Goal: Task Accomplishment & Management: Complete application form

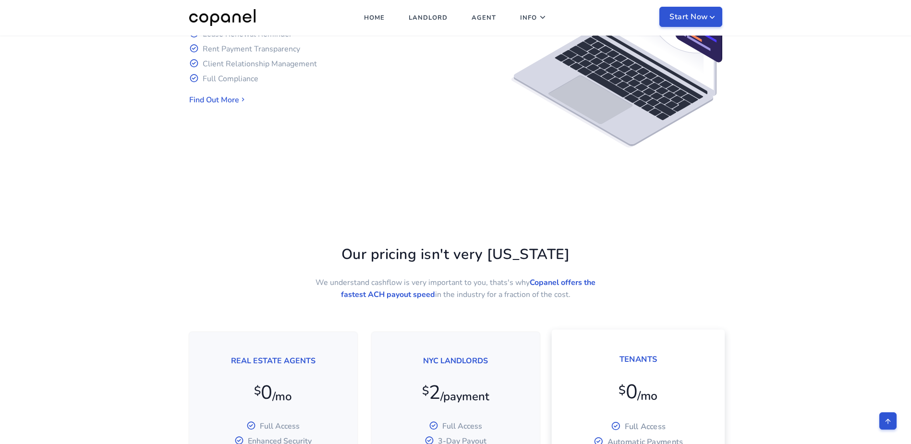
scroll to position [1345, 0]
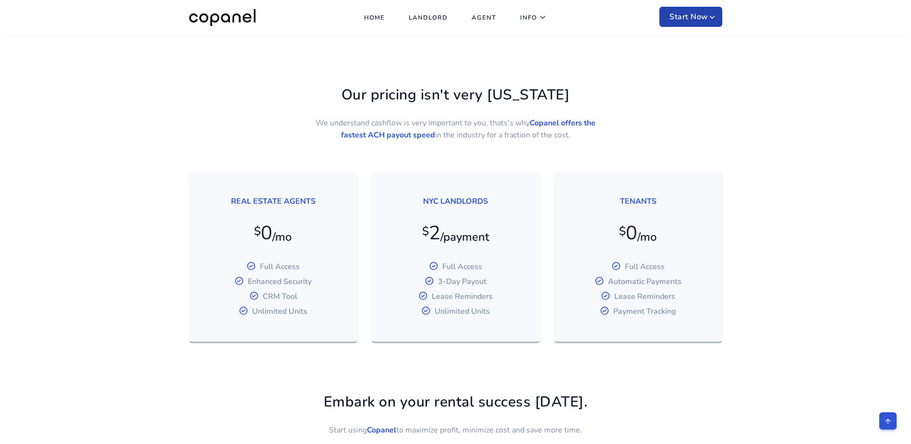
click at [707, 17] on button "Start Now" at bounding box center [690, 17] width 63 height 20
click at [683, 53] on link "Landlord" at bounding box center [697, 54] width 77 height 36
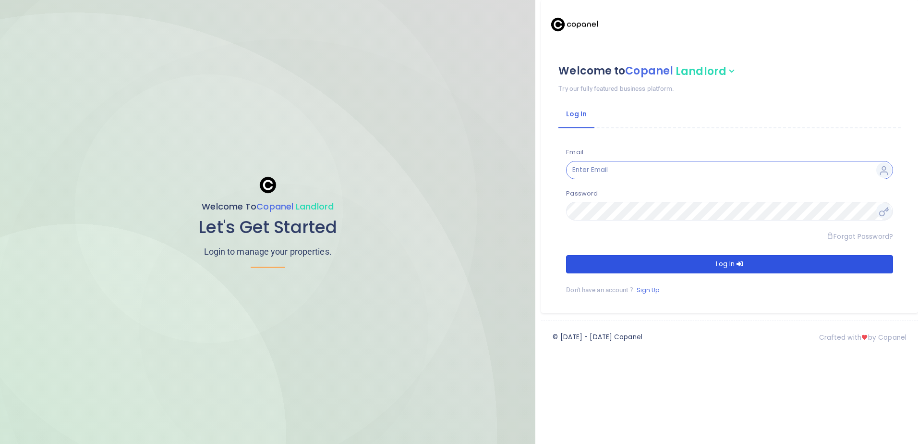
type input "[PERSON_NAME][EMAIL_ADDRESS][DOMAIN_NAME]"
click at [636, 262] on button "Log In" at bounding box center [729, 264] width 327 height 18
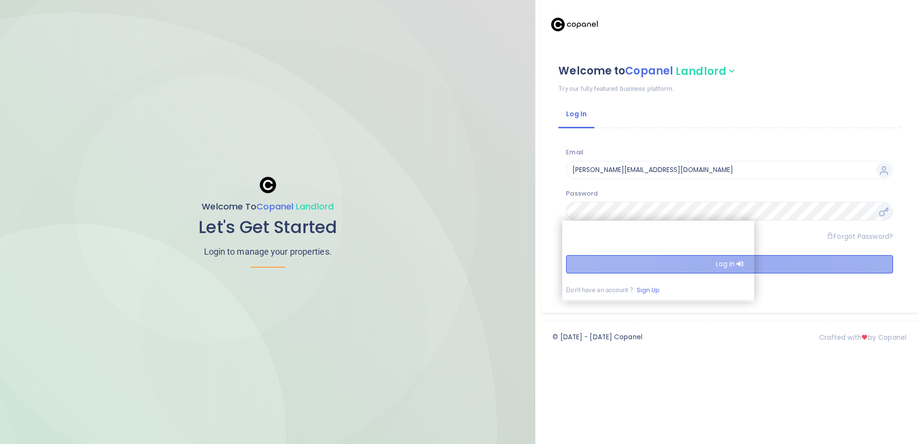
click at [780, 262] on button "Log In" at bounding box center [729, 264] width 327 height 18
click at [697, 258] on button "Log In" at bounding box center [729, 264] width 327 height 18
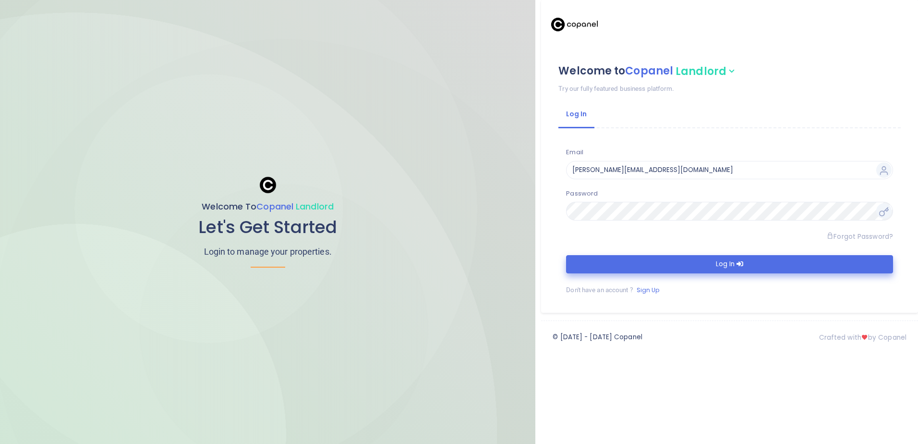
click at [716, 72] on span "Landlord" at bounding box center [706, 71] width 61 height 17
drag, startPoint x: 704, startPoint y: 326, endPoint x: 697, endPoint y: 319, distance: 9.2
click at [697, 319] on div "Welcome to Copanel Landlord Tenant Agent Team Try our fully featured business p…" at bounding box center [726, 222] width 383 height 444
drag, startPoint x: 697, startPoint y: 319, endPoint x: 655, endPoint y: 287, distance: 53.5
click at [655, 287] on link "Sign Up" at bounding box center [648, 290] width 23 height 8
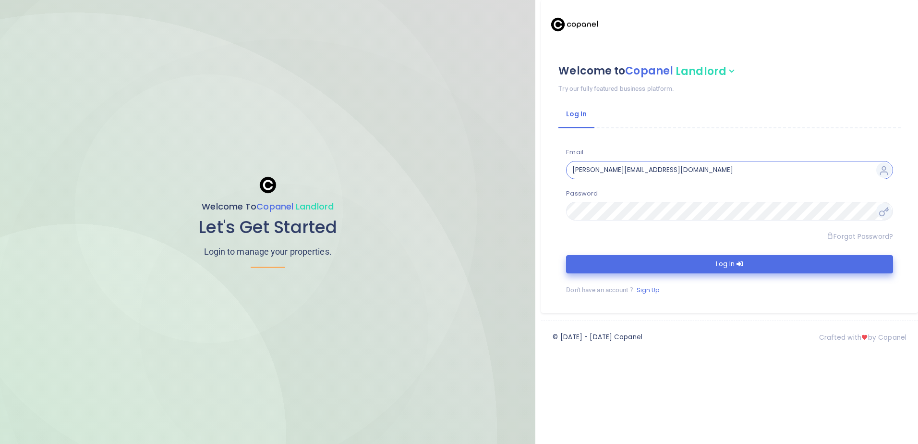
click at [644, 165] on input "[PERSON_NAME][EMAIL_ADDRESS][DOMAIN_NAME]" at bounding box center [729, 170] width 327 height 18
type input "admin@chiaying.wang"
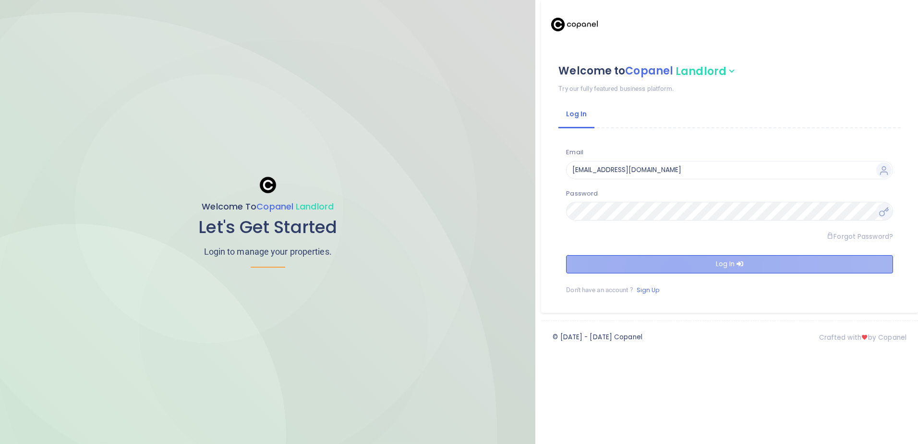
click at [676, 273] on button "Log In" at bounding box center [729, 264] width 327 height 18
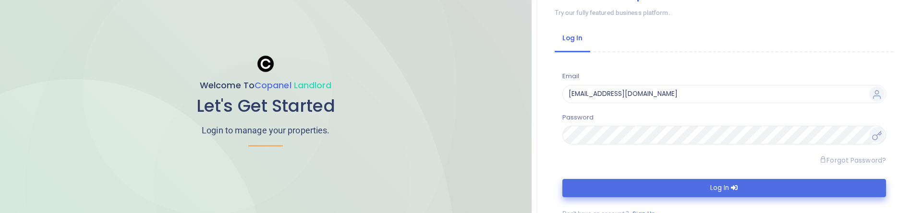
scroll to position [96, 0]
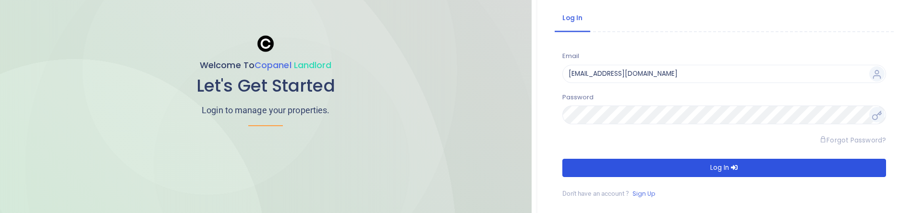
click at [681, 163] on button "Log In" at bounding box center [724, 168] width 324 height 18
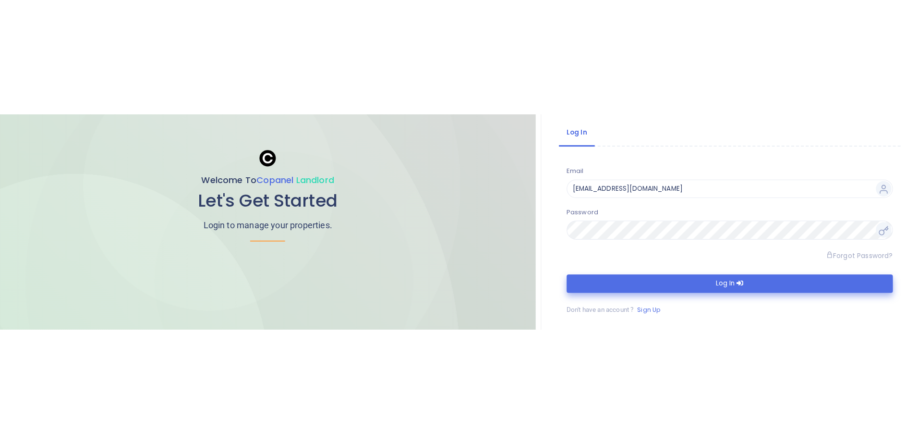
scroll to position [0, 0]
